Goal: Find specific page/section: Find specific page/section

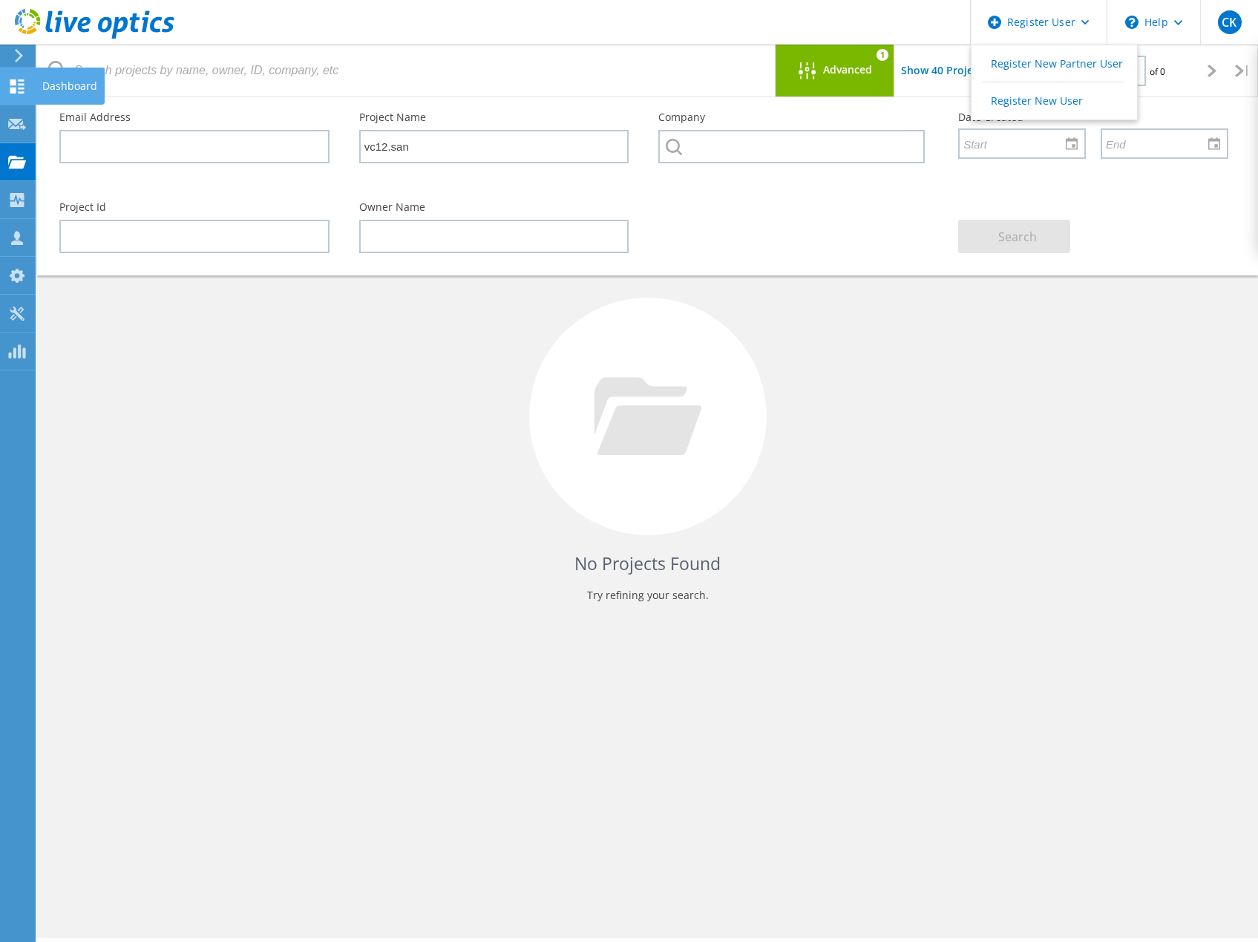
click at [11, 94] on div at bounding box center [17, 88] width 18 height 16
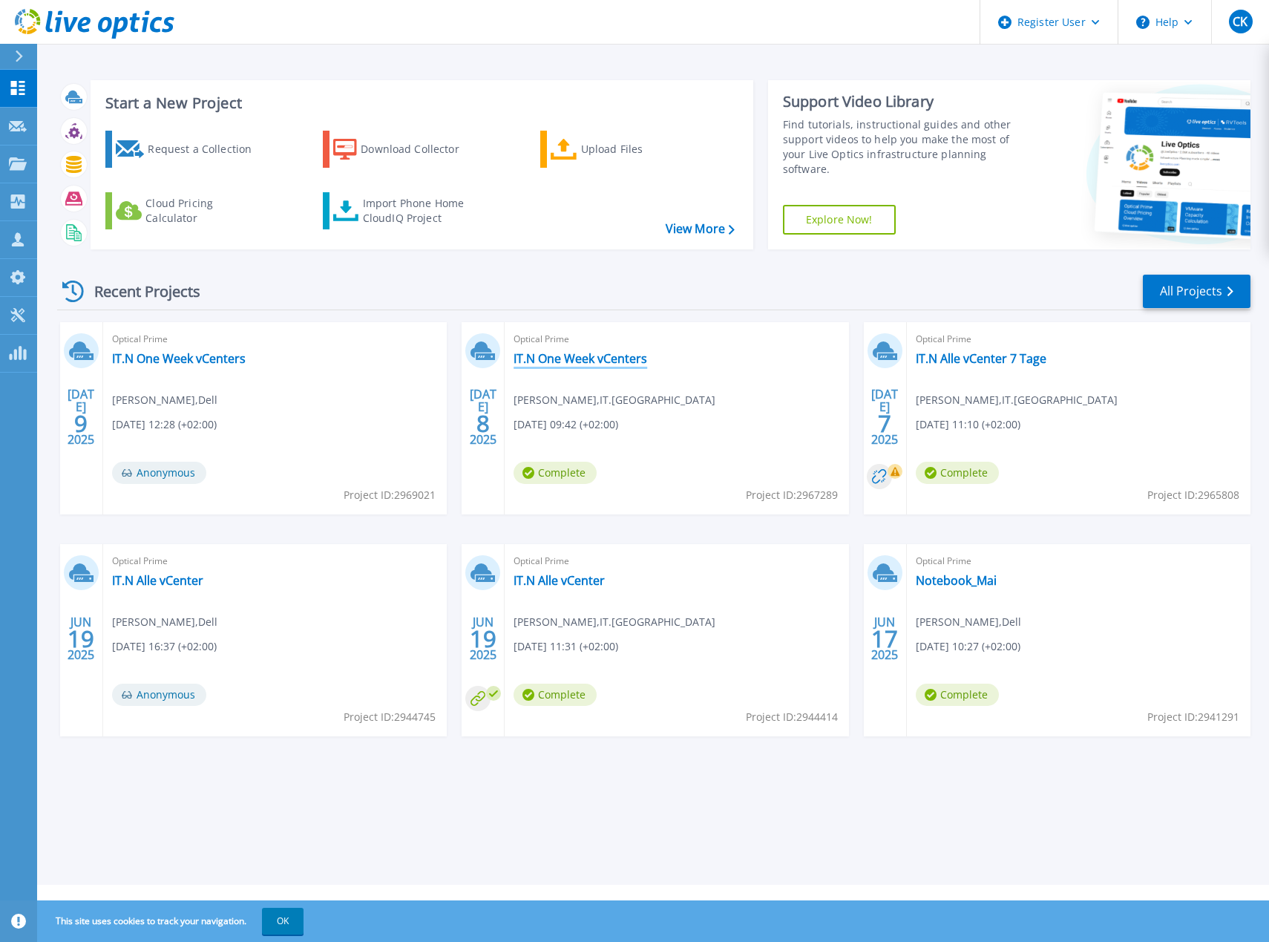
click at [551, 362] on link "IT.N One Week vCenters" at bounding box center [581, 358] width 134 height 15
